Goal: Download file/media

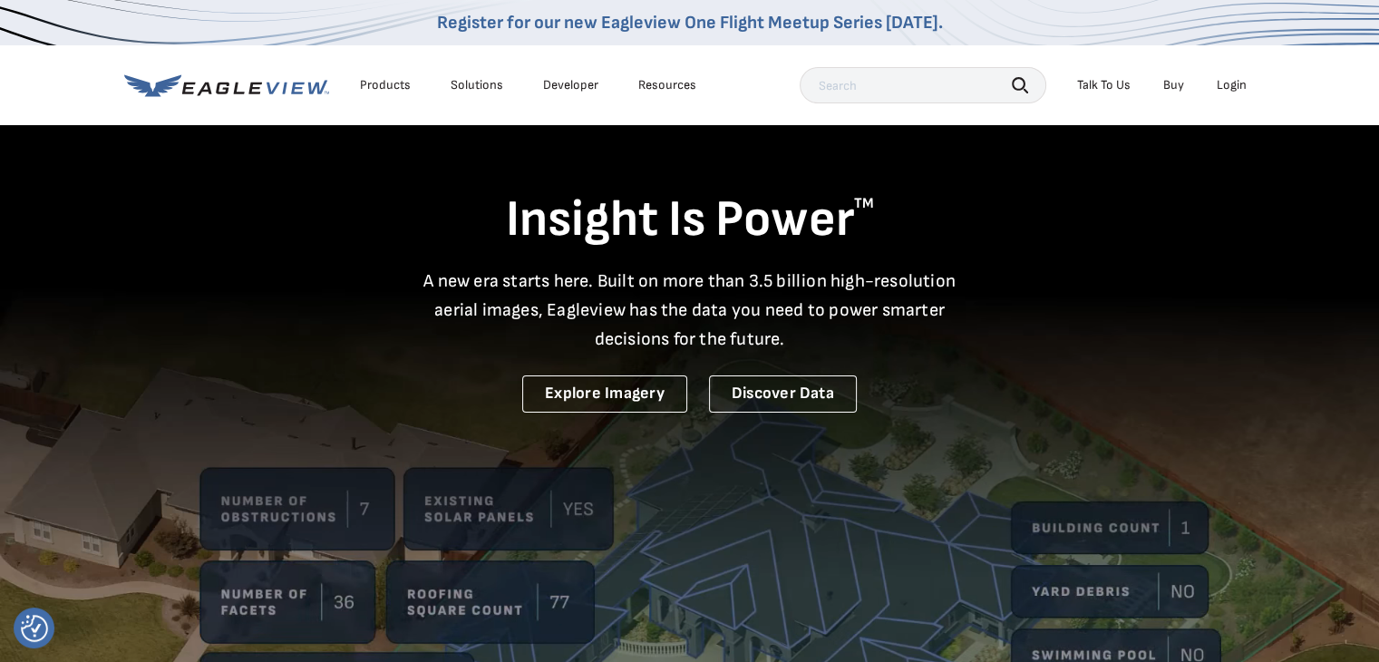
drag, startPoint x: 1229, startPoint y: 89, endPoint x: 1230, endPoint y: 99, distance: 10.0
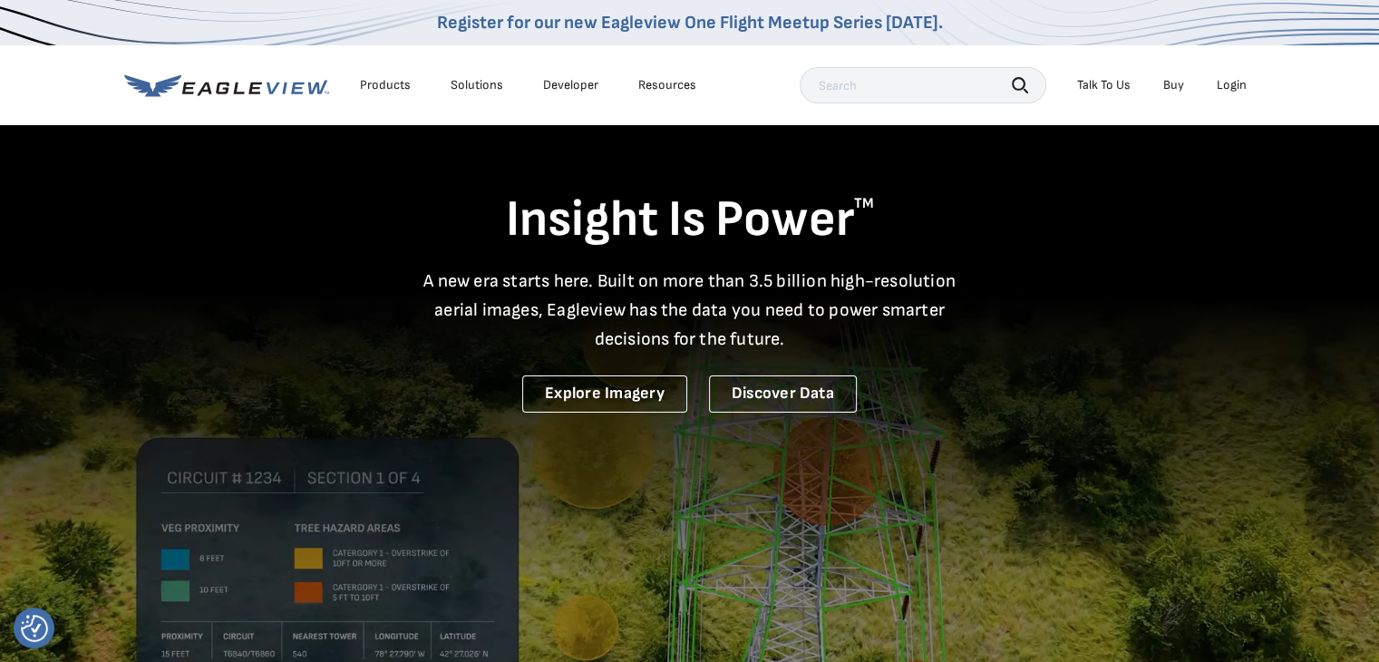
click at [1229, 92] on div "Login" at bounding box center [1231, 85] width 30 height 16
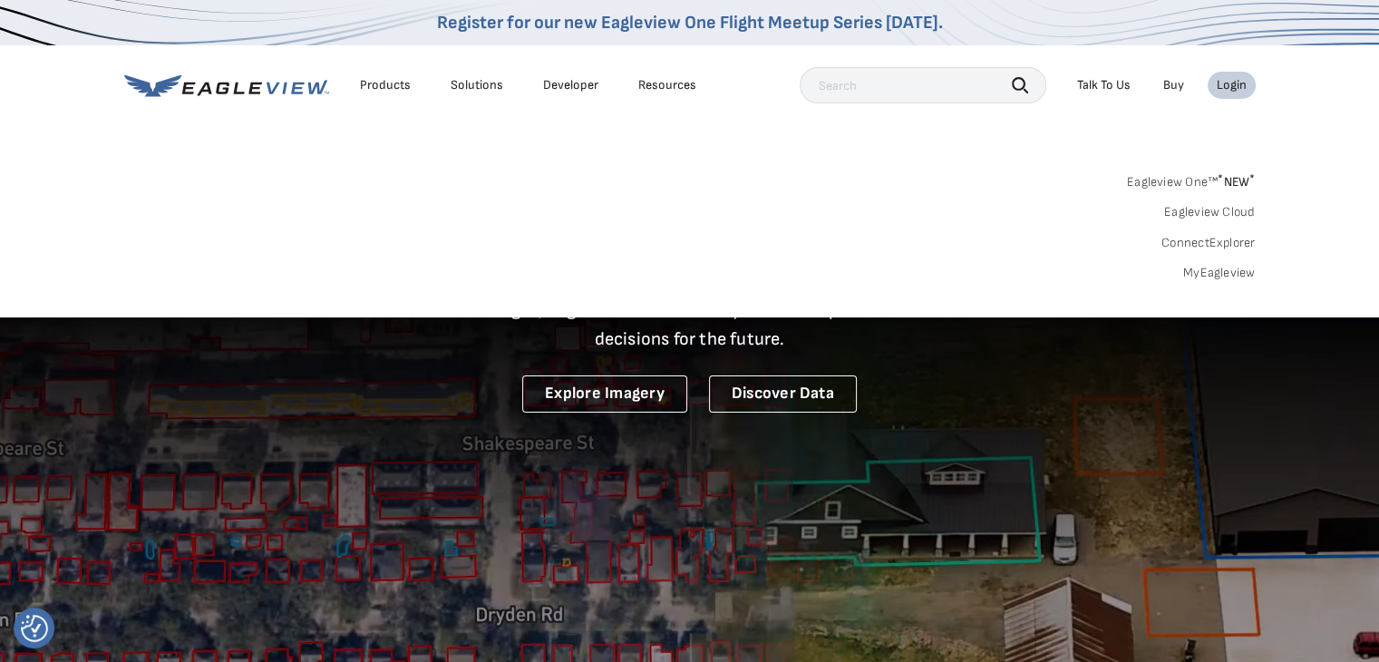
click at [1222, 282] on div "Search Products Our Product Areas Imagery 1-Inch GSD Aerial Imagery *" at bounding box center [689, 232] width 1379 height 170
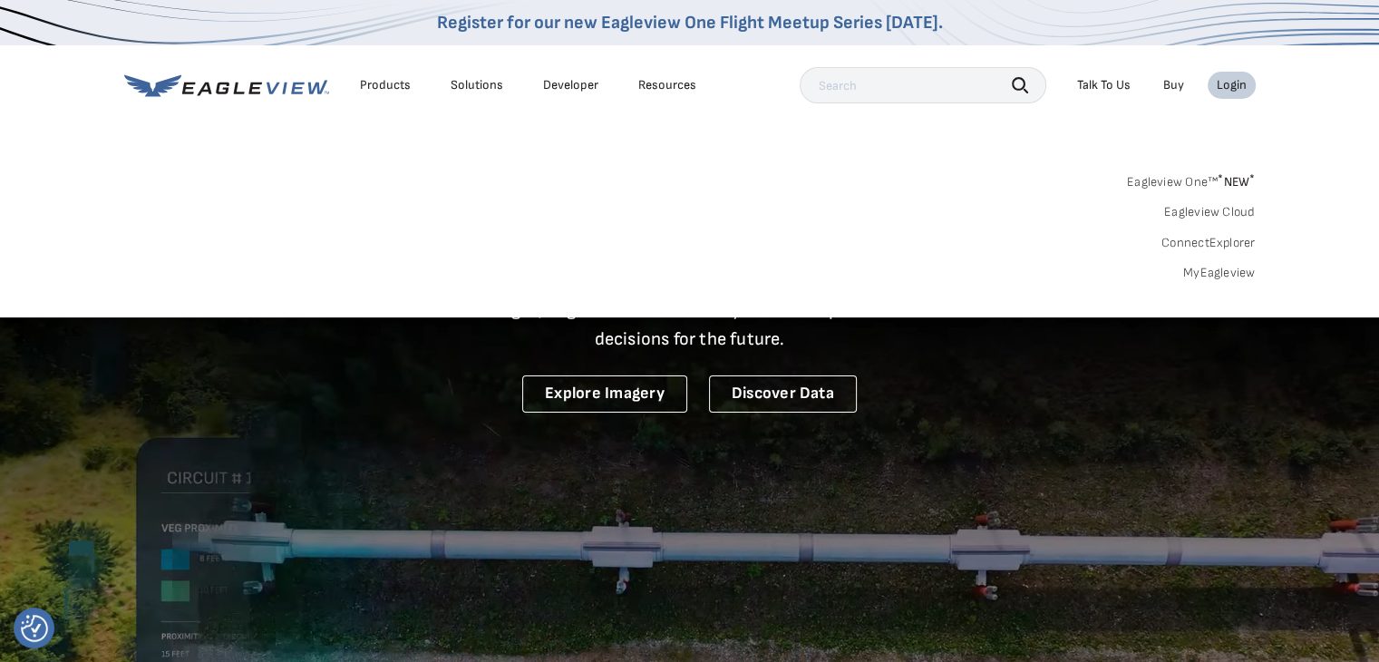
click at [1224, 266] on link "MyEagleview" at bounding box center [1219, 273] width 73 height 16
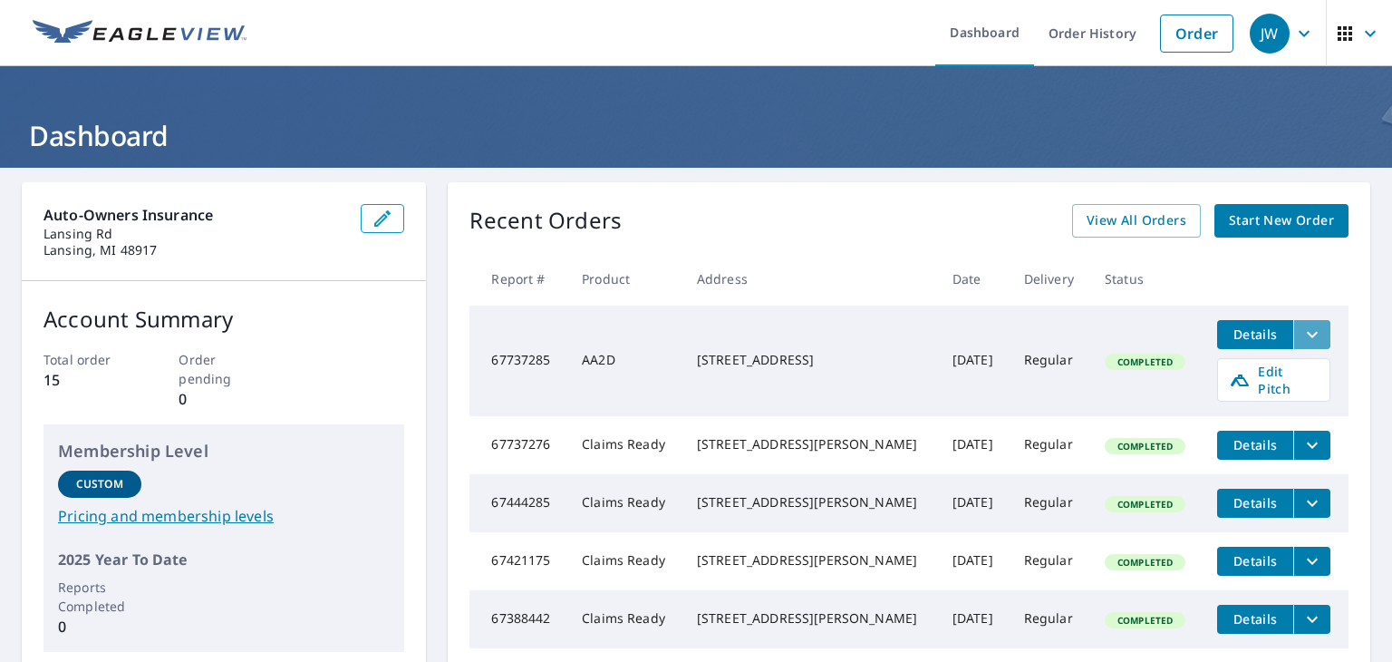
click at [1301, 334] on icon "filesDropdownBtn-67737285" at bounding box center [1312, 335] width 22 height 22
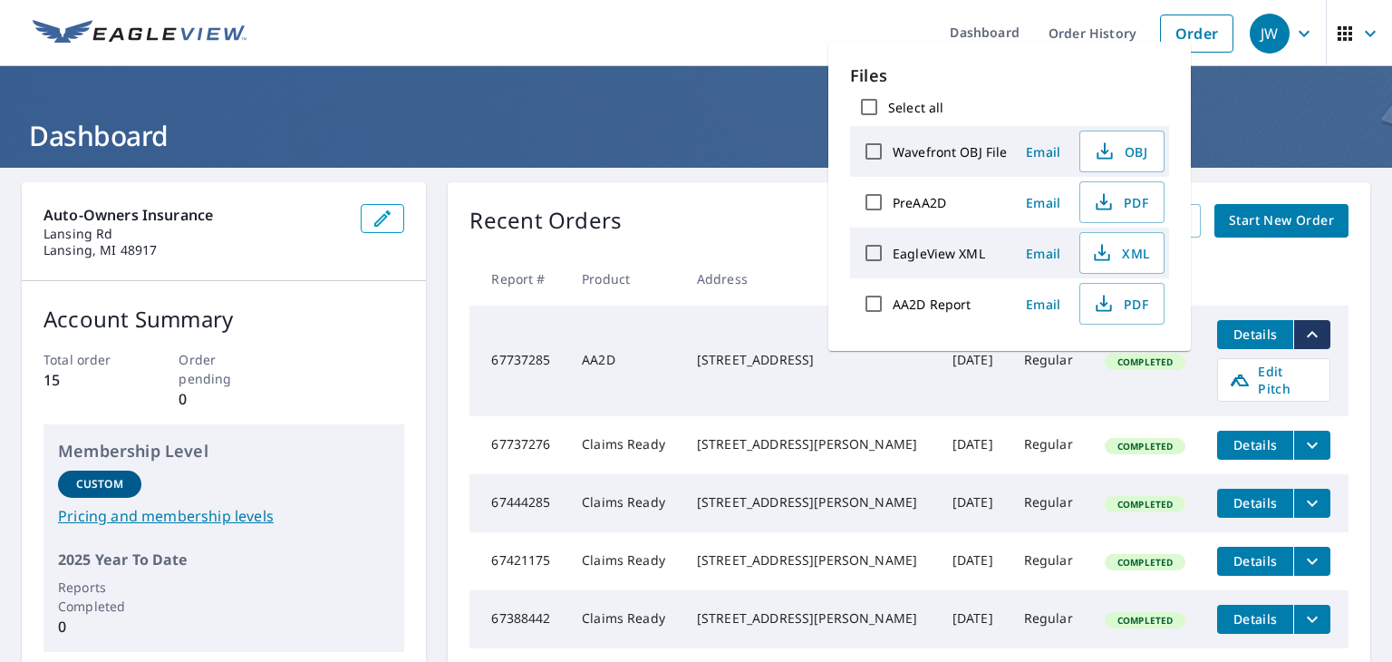
click at [888, 247] on input "EagleView XML" at bounding box center [874, 253] width 38 height 38
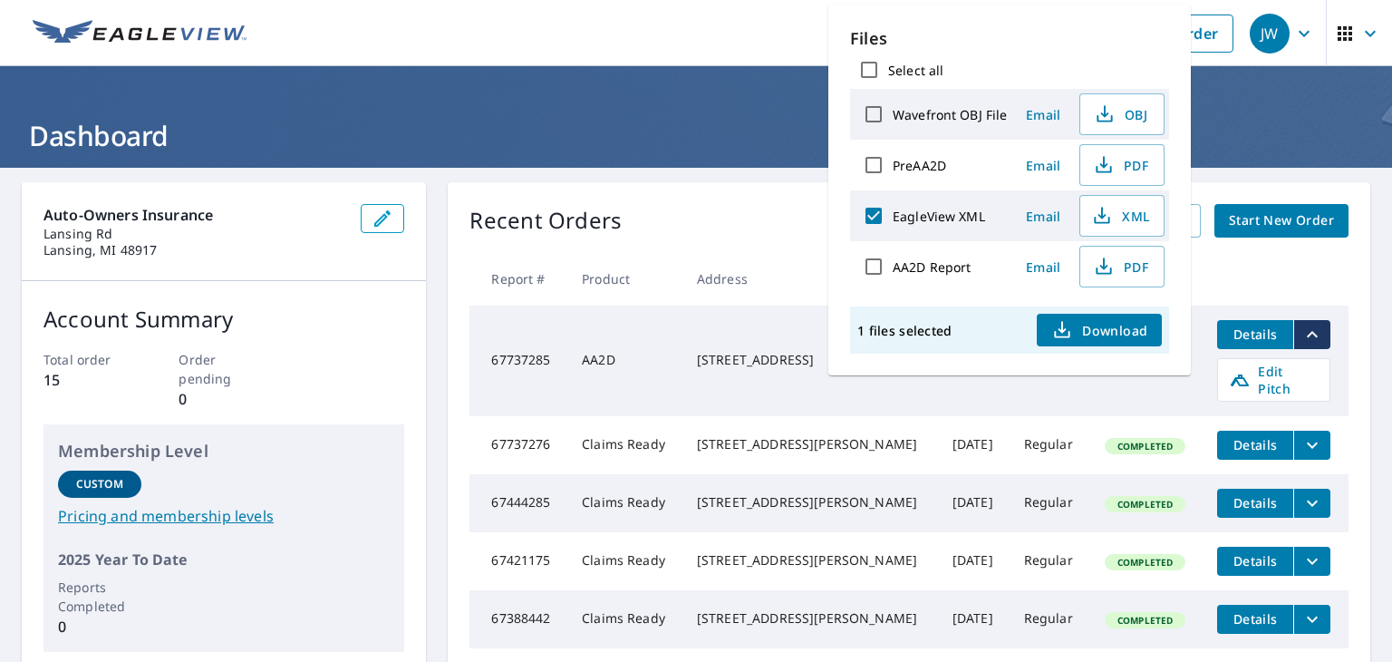
click at [1077, 320] on span "Download" at bounding box center [1099, 330] width 96 height 22
click at [880, 218] on input "EagleView XML" at bounding box center [874, 216] width 38 height 38
checkbox input "false"
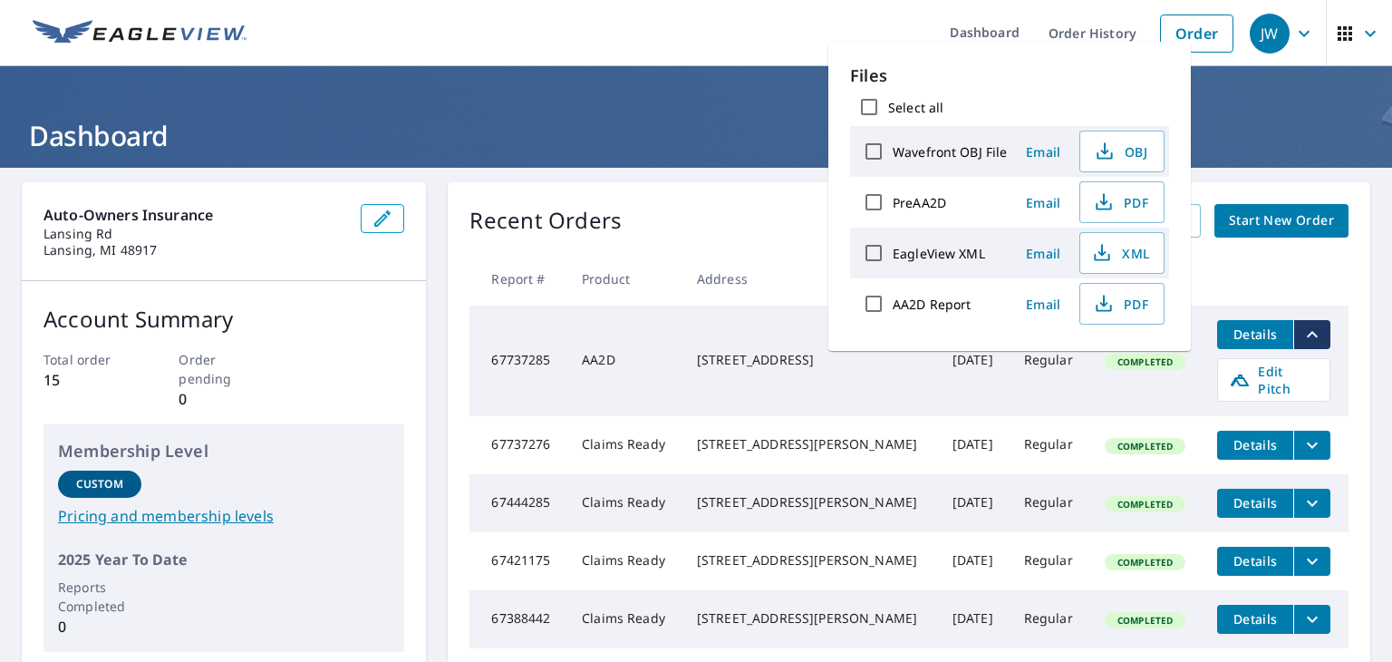
click at [866, 301] on input "AA2D Report" at bounding box center [874, 304] width 38 height 38
checkbox input "true"
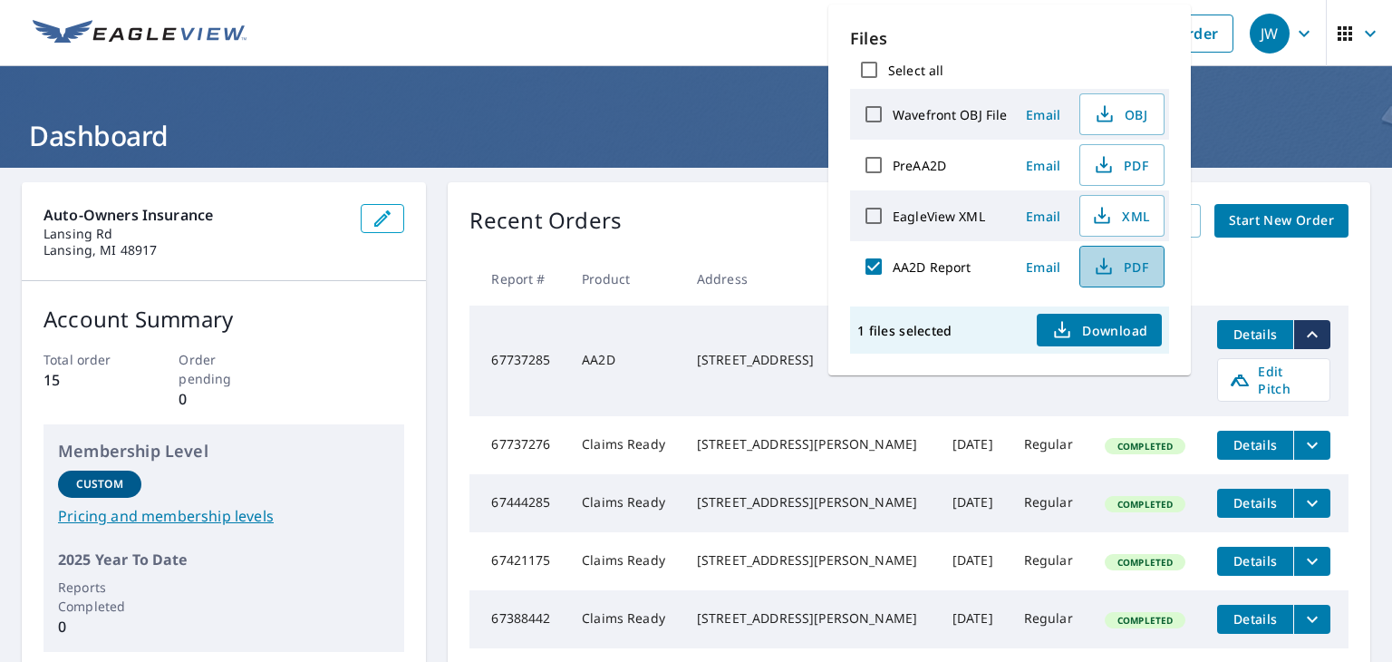
click at [1127, 267] on span "PDF" at bounding box center [1120, 267] width 58 height 22
drag, startPoint x: 750, startPoint y: 37, endPoint x: 760, endPoint y: 44, distance: 13.1
click at [750, 37] on ul "Dashboard Order History Order" at bounding box center [749, 33] width 985 height 66
